Goal: Task Accomplishment & Management: Manage account settings

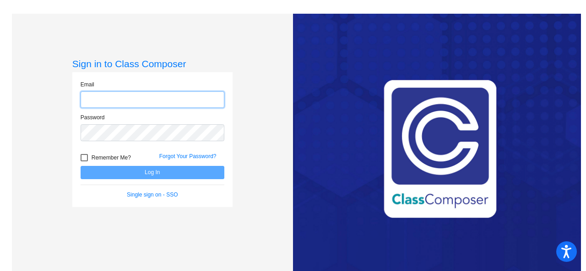
click at [98, 94] on input "email" at bounding box center [153, 100] width 144 height 17
type input "[EMAIL_ADDRESS][PERSON_NAME][DOMAIN_NAME]"
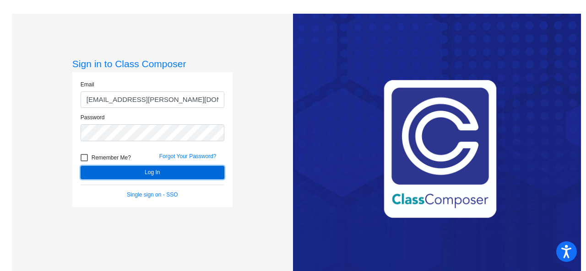
click at [132, 172] on button "Log In" at bounding box center [153, 172] width 144 height 13
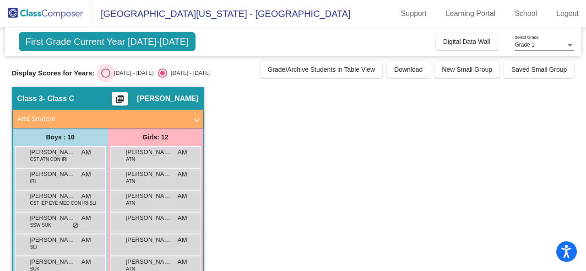
click at [103, 70] on div "Select an option" at bounding box center [105, 73] width 9 height 9
click at [105, 78] on input "[DATE] - [DATE]" at bounding box center [105, 78] width 0 height 0
radio input "true"
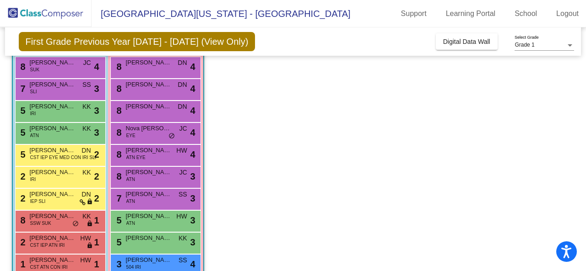
scroll to position [82, 0]
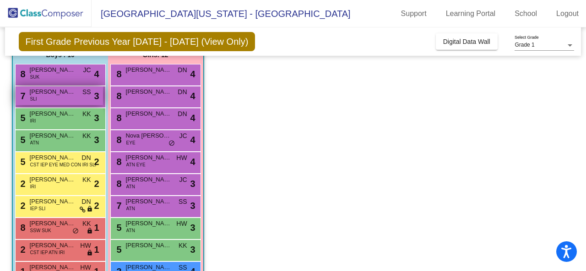
drag, startPoint x: 65, startPoint y: 92, endPoint x: 40, endPoint y: 100, distance: 26.4
click at [40, 100] on div "7 [PERSON_NAME] SLI SS lock do_not_disturb_alt 3" at bounding box center [59, 96] width 87 height 19
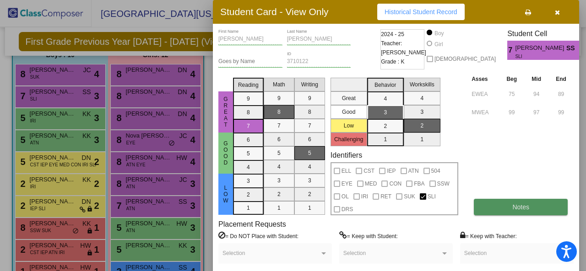
click at [518, 209] on span "Notes" at bounding box center [520, 207] width 17 height 7
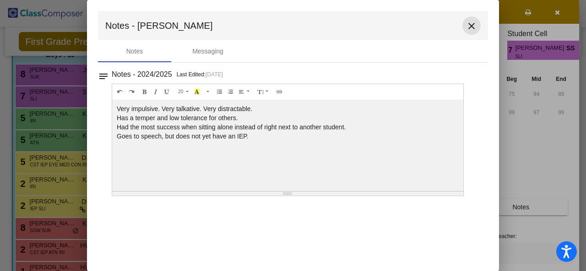
click at [465, 26] on button "close" at bounding box center [471, 25] width 18 height 18
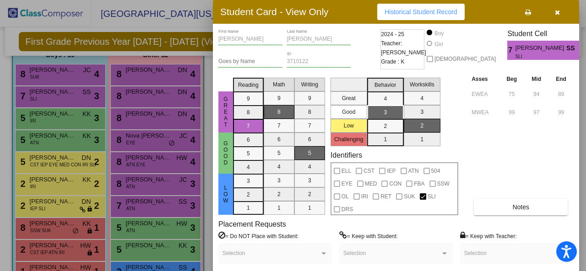
click at [207, 108] on div at bounding box center [293, 135] width 586 height 271
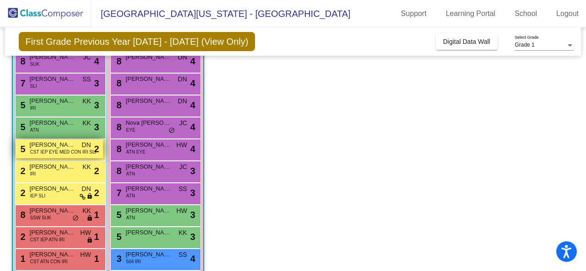
scroll to position [76, 0]
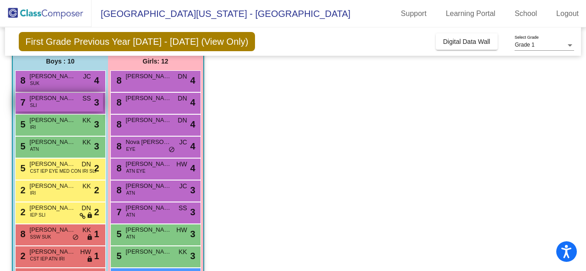
click at [49, 99] on span "[PERSON_NAME]" at bounding box center [53, 98] width 46 height 9
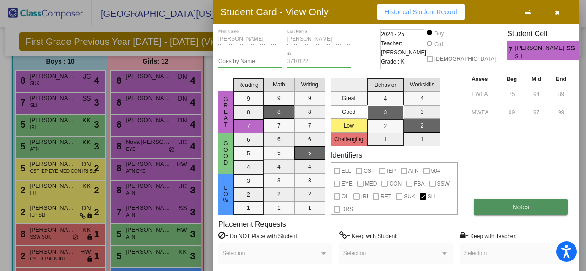
click at [482, 206] on button "Notes" at bounding box center [521, 207] width 94 height 16
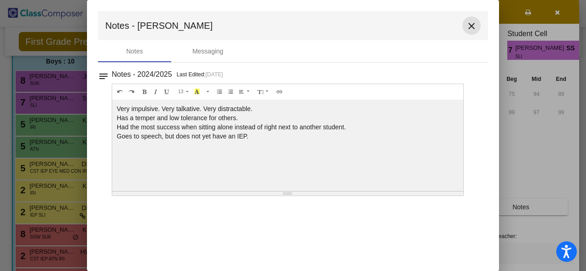
click at [475, 28] on mat-icon "close" at bounding box center [471, 26] width 11 height 11
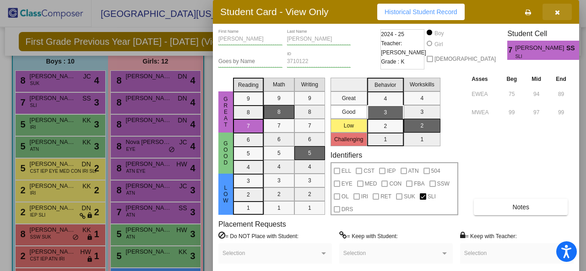
click at [559, 11] on icon "button" at bounding box center [557, 12] width 5 height 6
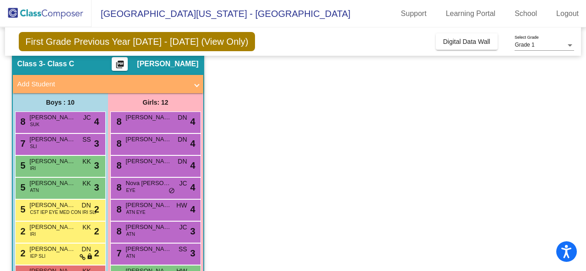
scroll to position [31, 0]
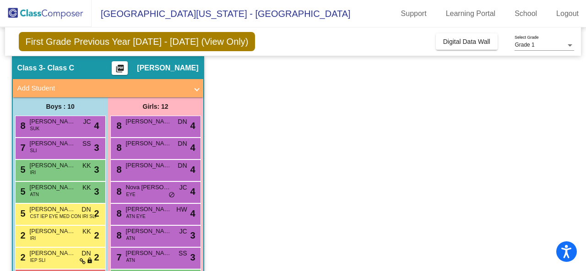
click at [0, 237] on mat-sidenav-content "Grade 1 Select Grade First Grade Previous Year [DATE] - [DATE] (View Only) Add,…" at bounding box center [293, 149] width 586 height 244
click at [0, 231] on mat-sidenav-content "Grade 1 Select Grade First Grade Previous Year [DATE] - [DATE] (View Only) Add,…" at bounding box center [293, 149] width 586 height 244
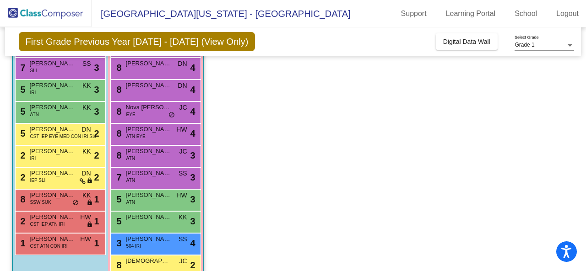
scroll to position [111, 0]
